Goal: Information Seeking & Learning: Understand process/instructions

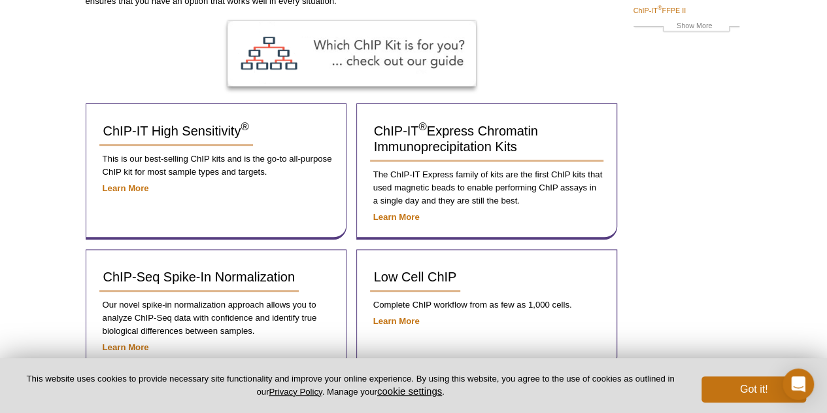
scroll to position [196, 0]
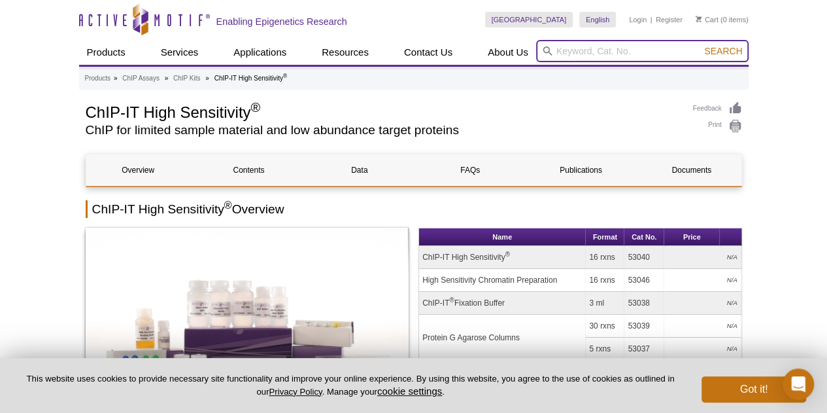
click at [594, 48] on input "search" at bounding box center [642, 51] width 212 height 22
paste input "ChIP-IT Express Enzymatic Kit"
type input "ChIP-IT Express Enzymatic Kit"
click at [700, 45] on button "Search" at bounding box center [723, 51] width 46 height 12
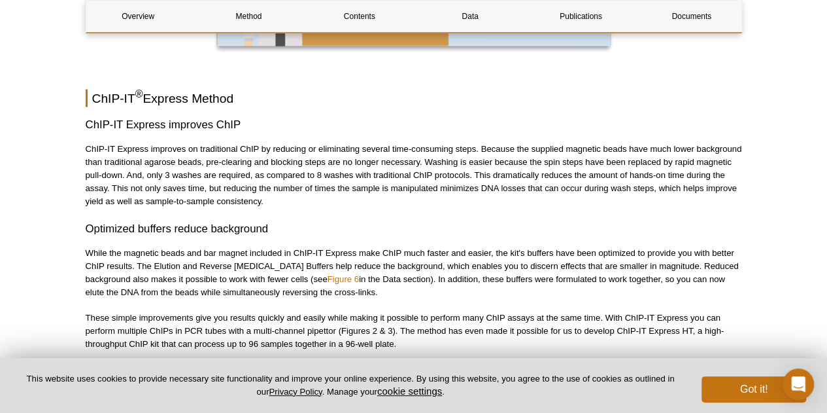
scroll to position [1242, 0]
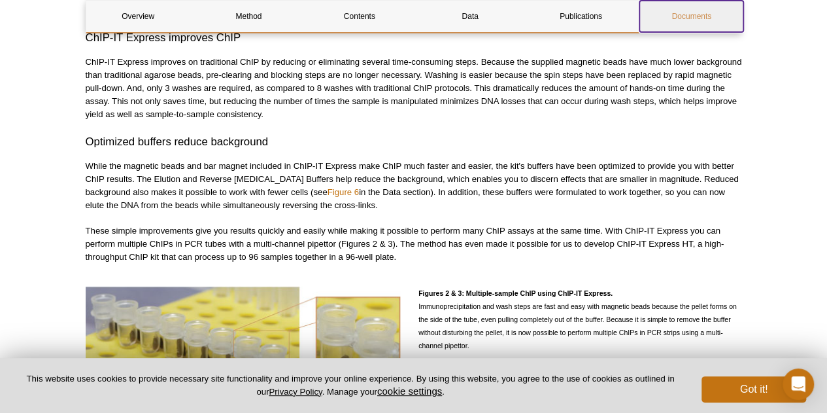
click at [709, 16] on link "Documents" at bounding box center [691, 16] width 104 height 31
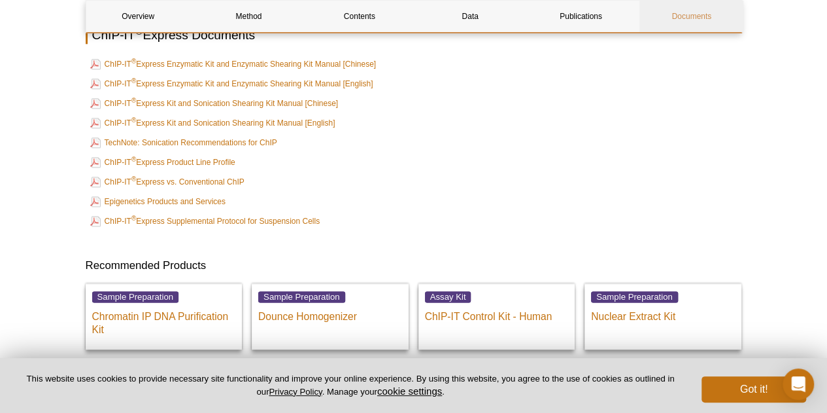
scroll to position [3206, 0]
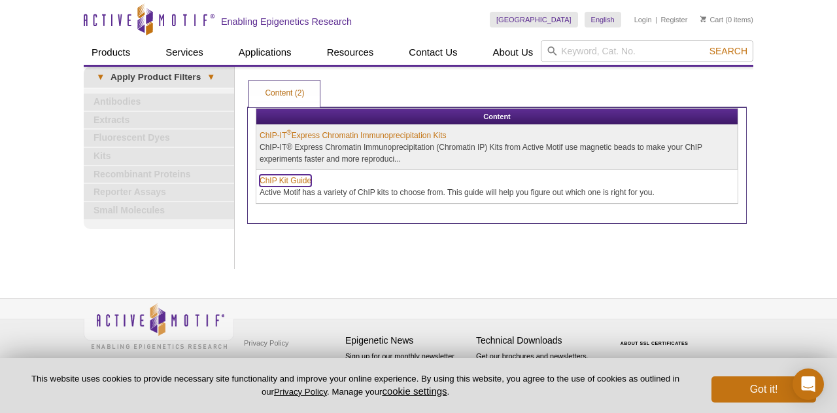
click at [295, 177] on link "ChIP Kit Guide" at bounding box center [286, 181] width 52 height 12
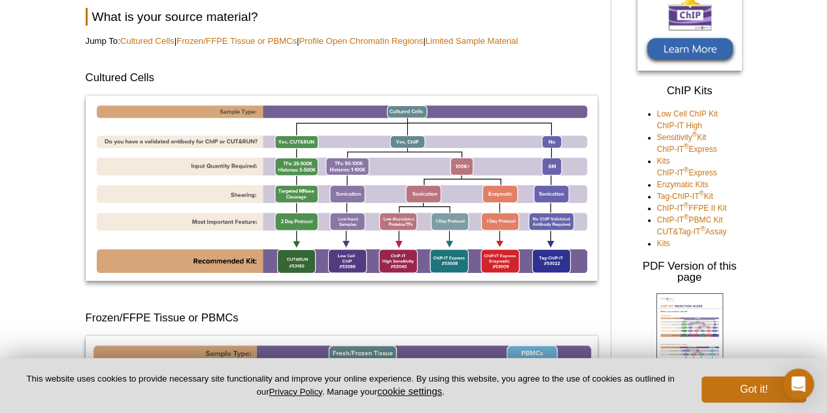
scroll to position [196, 0]
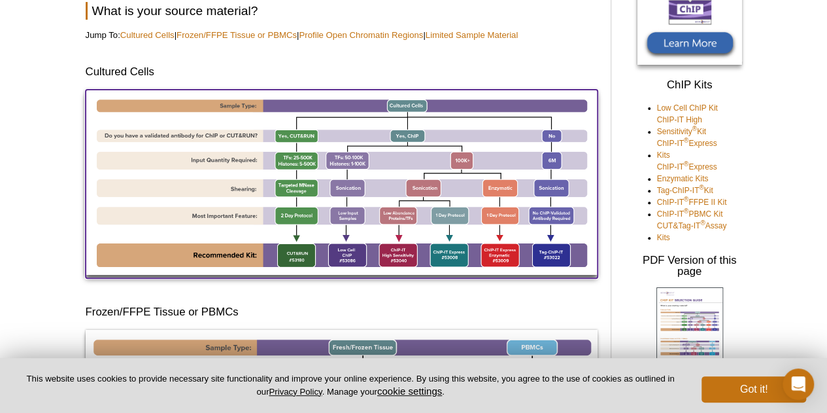
click at [500, 252] on img at bounding box center [342, 182] width 512 height 185
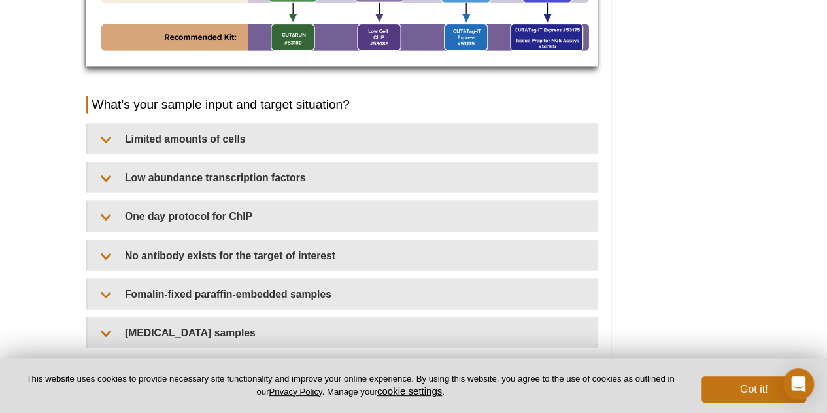
scroll to position [1177, 0]
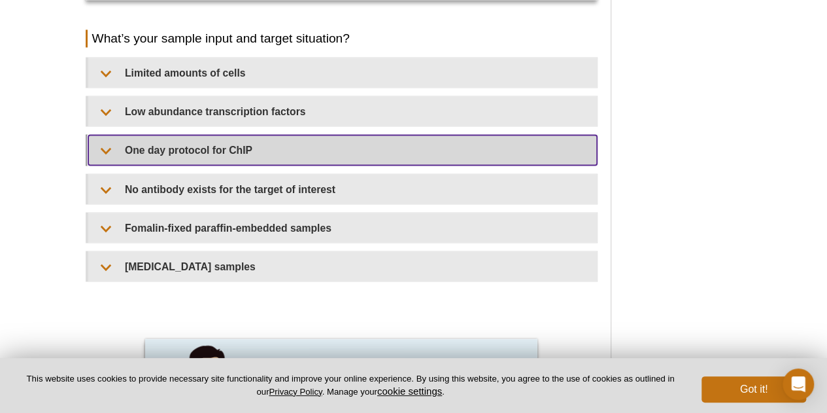
click at [239, 145] on summary "One day protocol for ChIP​​" at bounding box center [342, 149] width 509 height 29
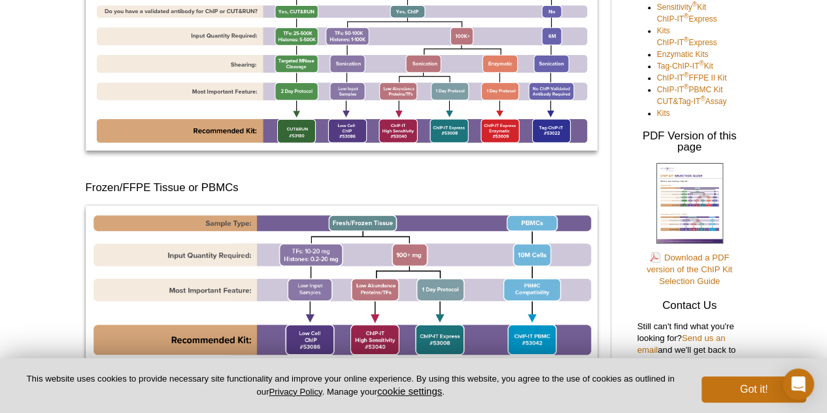
scroll to position [213, 0]
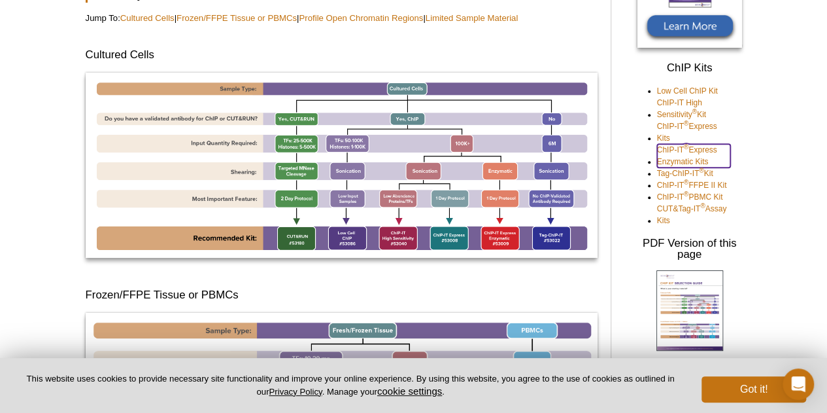
click at [705, 148] on link "ChIP-IT ® Express Enzymatic Kits" at bounding box center [693, 156] width 73 height 24
click at [694, 160] on link "ChIP-IT ® Express Enzymatic Kits" at bounding box center [693, 156] width 73 height 24
click at [664, 161] on link "ChIP-IT ® Express Enzymatic Kits" at bounding box center [693, 156] width 73 height 24
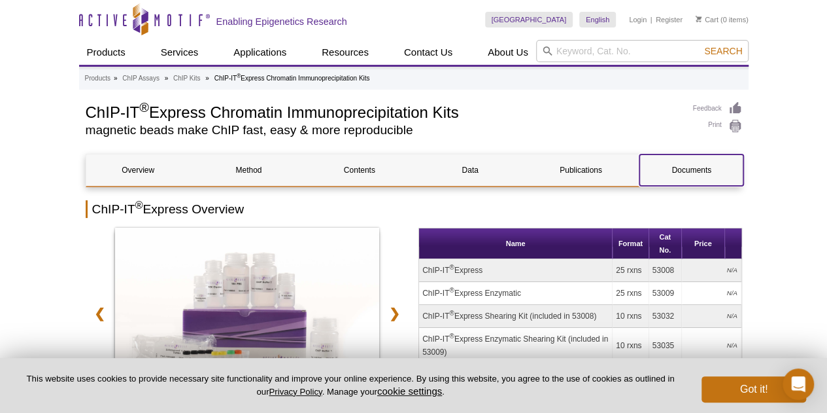
click at [681, 175] on link "Documents" at bounding box center [691, 169] width 104 height 31
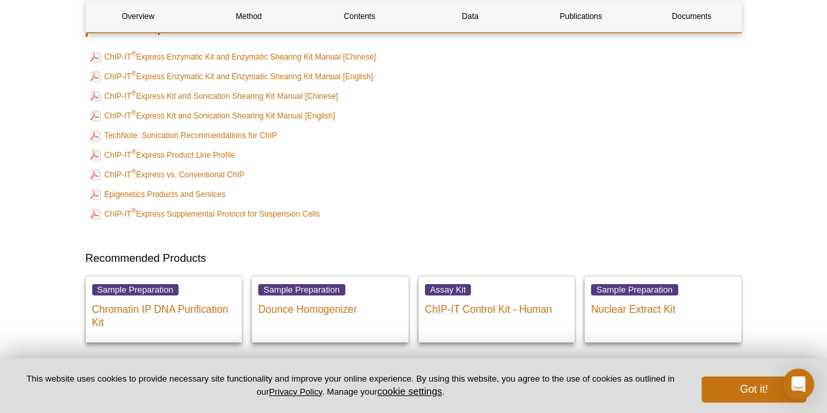
scroll to position [2738, 0]
